Goal: Task Accomplishment & Management: Manage account settings

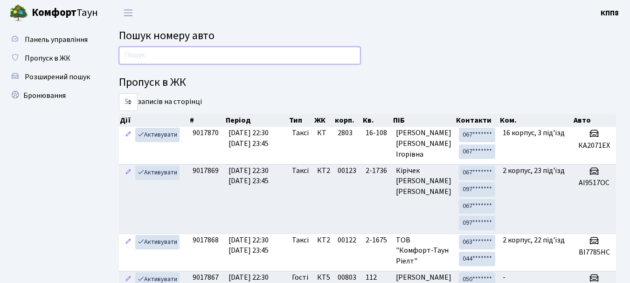
click at [218, 57] on input "text" at bounding box center [239, 56] width 241 height 18
type input "stey"
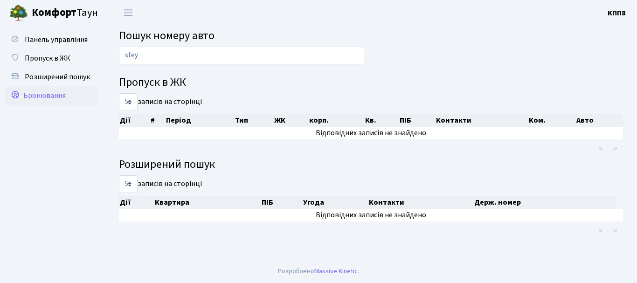
click at [52, 92] on span "Бронювання" at bounding box center [44, 95] width 42 height 10
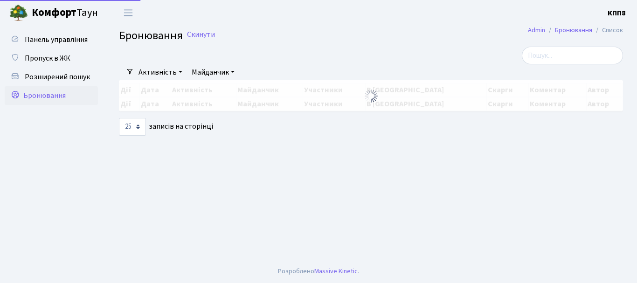
select select "25"
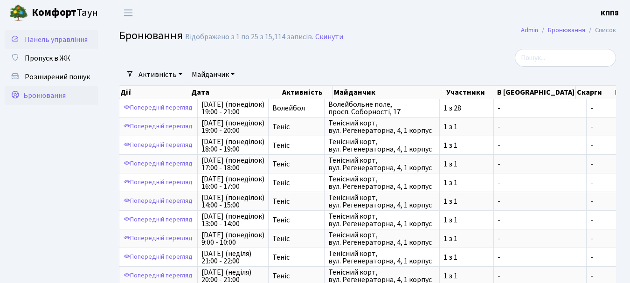
click at [56, 39] on span "Панель управління" at bounding box center [56, 39] width 63 height 10
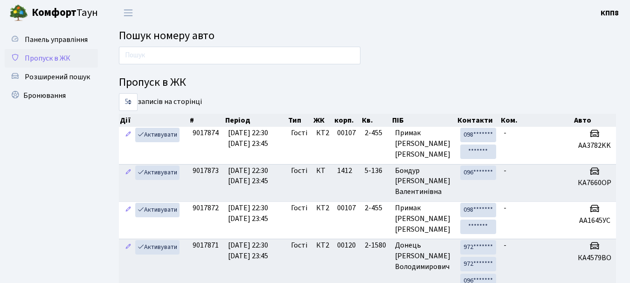
click at [48, 60] on span "Пропуск в ЖК" at bounding box center [48, 58] width 46 height 10
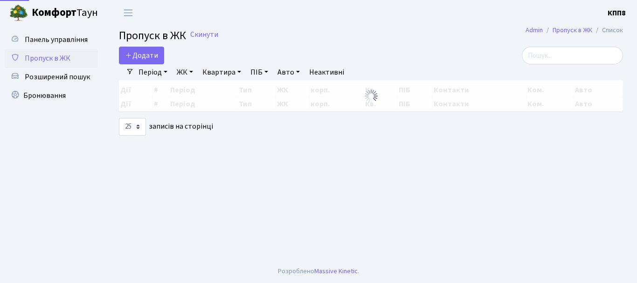
select select "25"
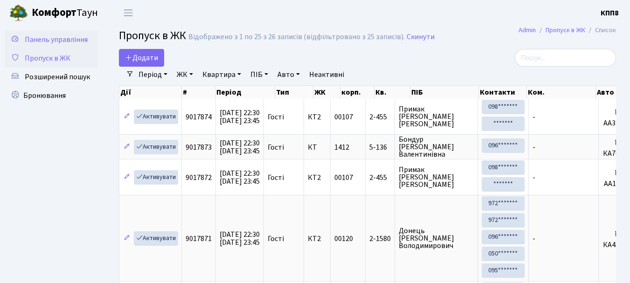
click at [63, 41] on span "Панель управління" at bounding box center [56, 39] width 63 height 10
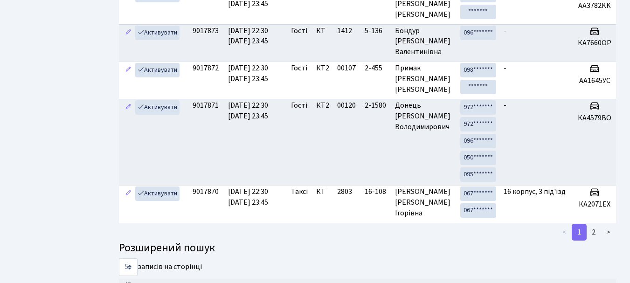
scroll to position [93, 0]
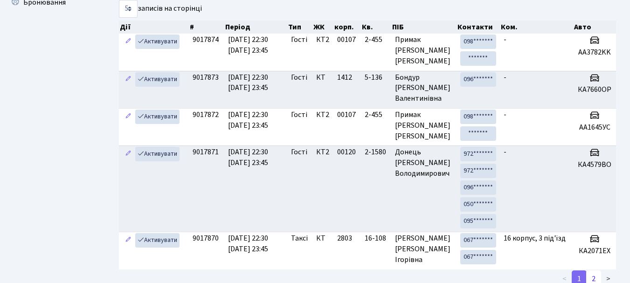
click at [591, 278] on link "2" at bounding box center [593, 278] width 15 height 17
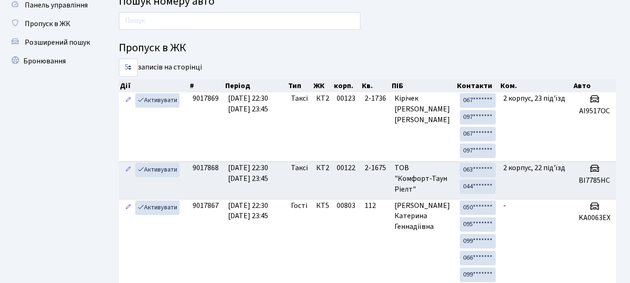
scroll to position [0, 0]
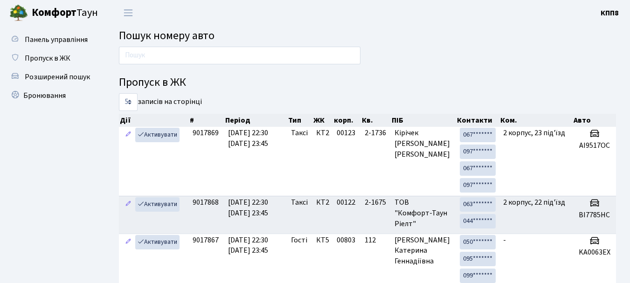
click at [58, 18] on b "Комфорт" at bounding box center [54, 12] width 45 height 15
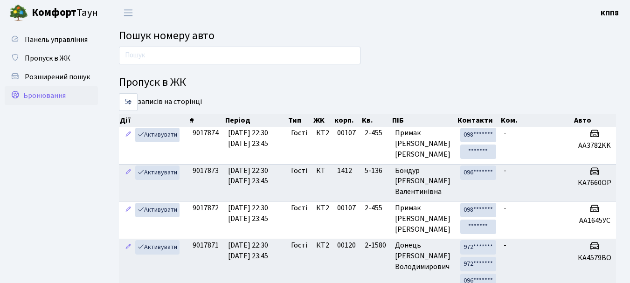
click at [68, 92] on link "Бронювання" at bounding box center [51, 95] width 93 height 19
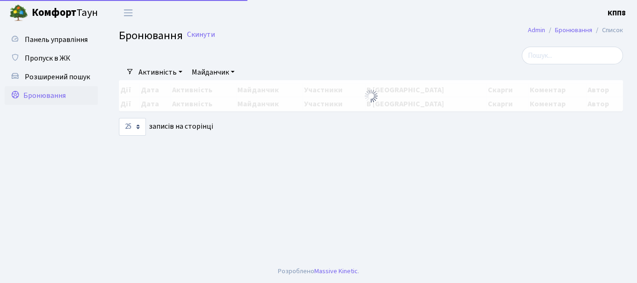
select select "25"
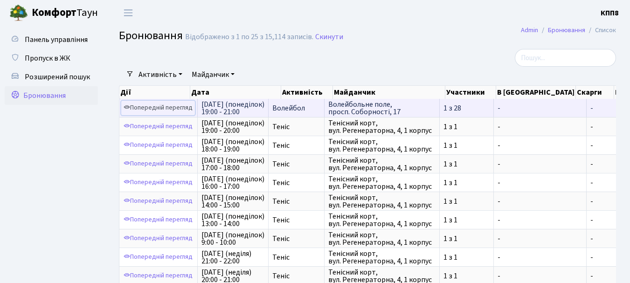
click at [165, 108] on link "Попередній перегляд" at bounding box center [158, 108] width 74 height 14
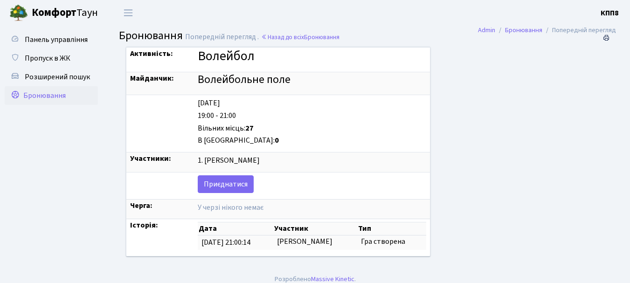
click at [62, 98] on span "Бронювання" at bounding box center [44, 95] width 42 height 10
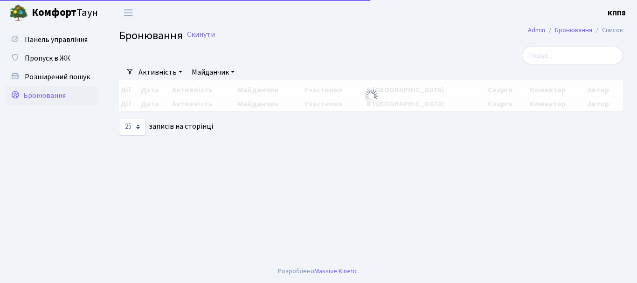
select select "25"
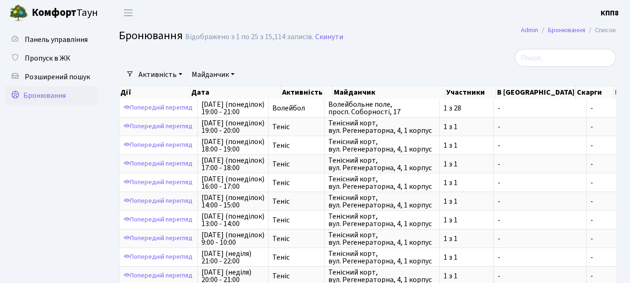
click at [57, 9] on b "Комфорт" at bounding box center [54, 12] width 45 height 15
